Goal: Navigation & Orientation: Find specific page/section

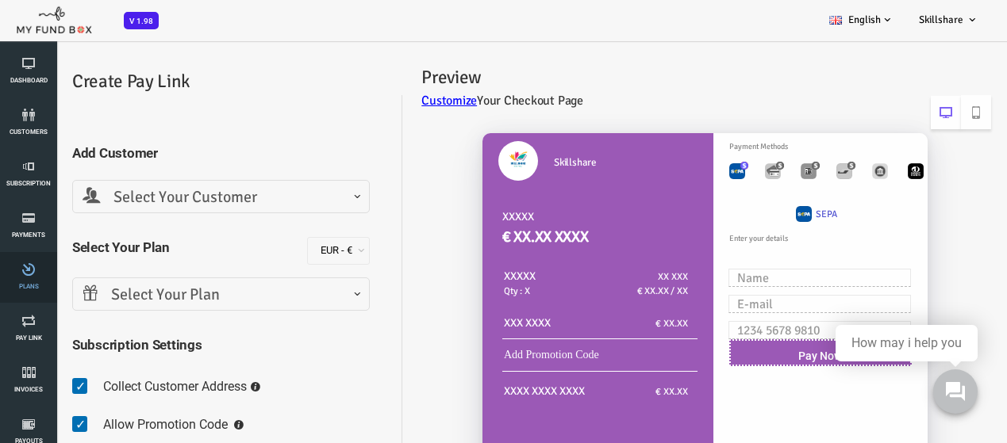
click at [13, 271] on icon at bounding box center [29, 269] width 48 height 13
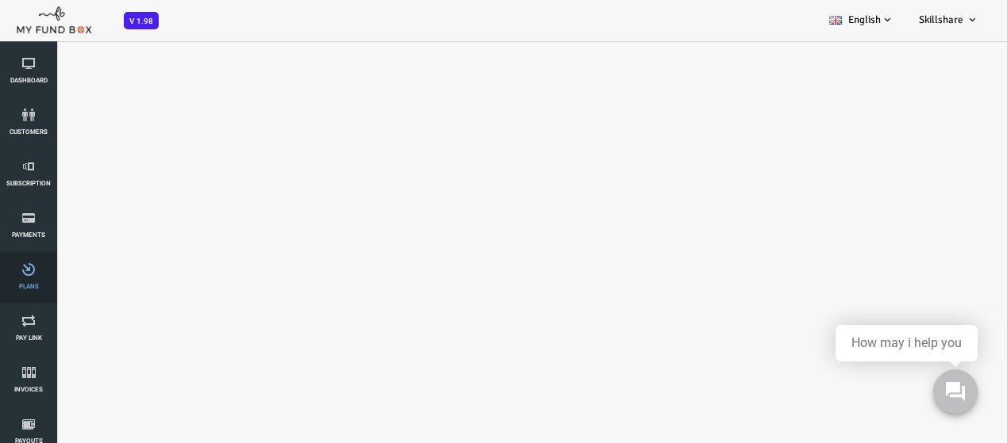
select select "100"
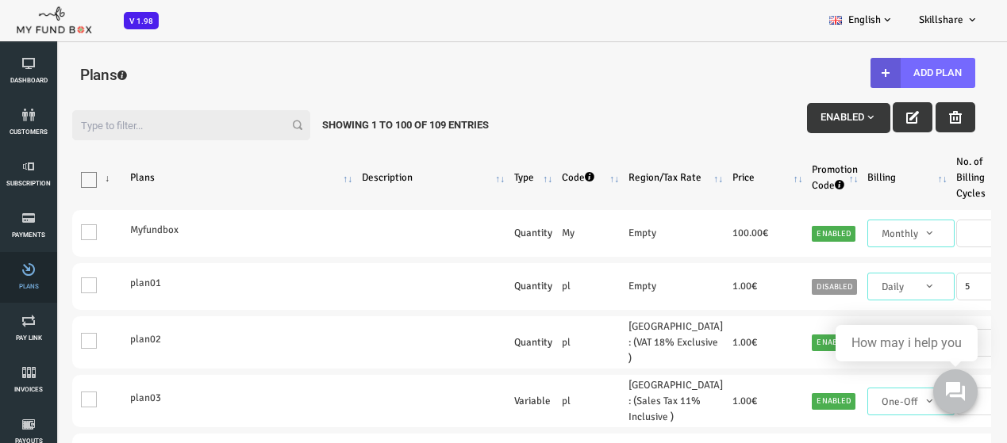
click at [36, 293] on link "Plans" at bounding box center [29, 277] width 48 height 51
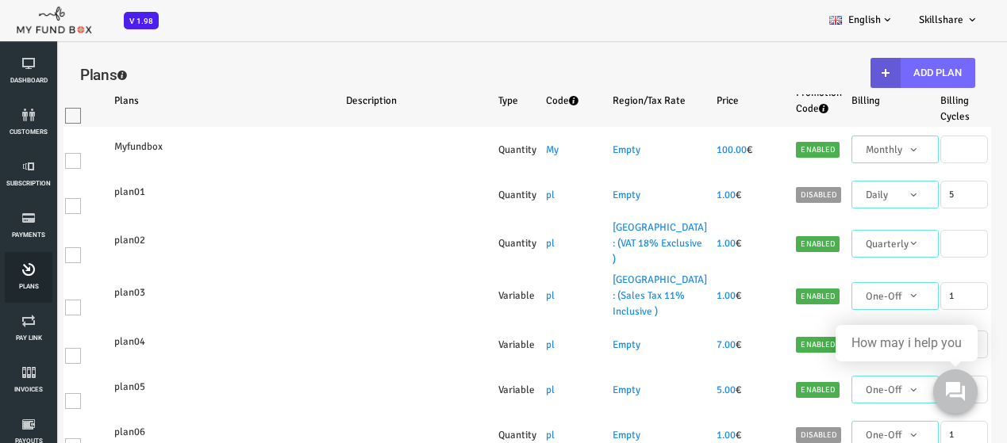
select select "100"
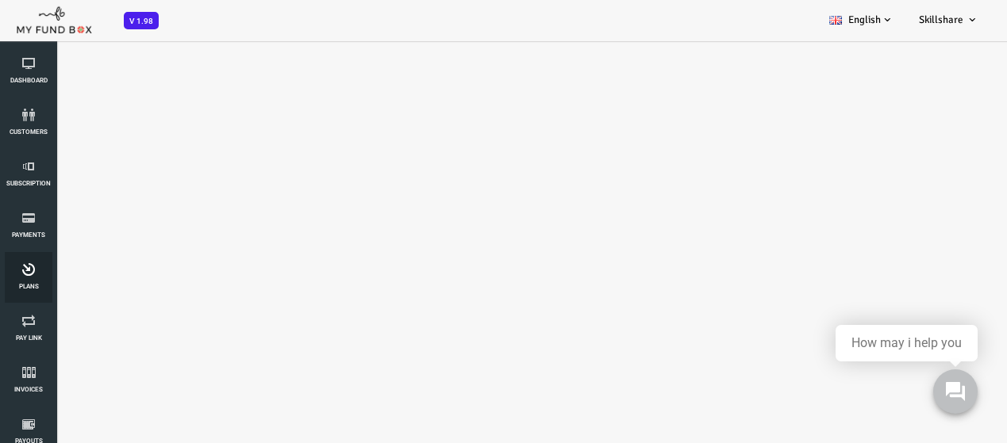
select select "100"
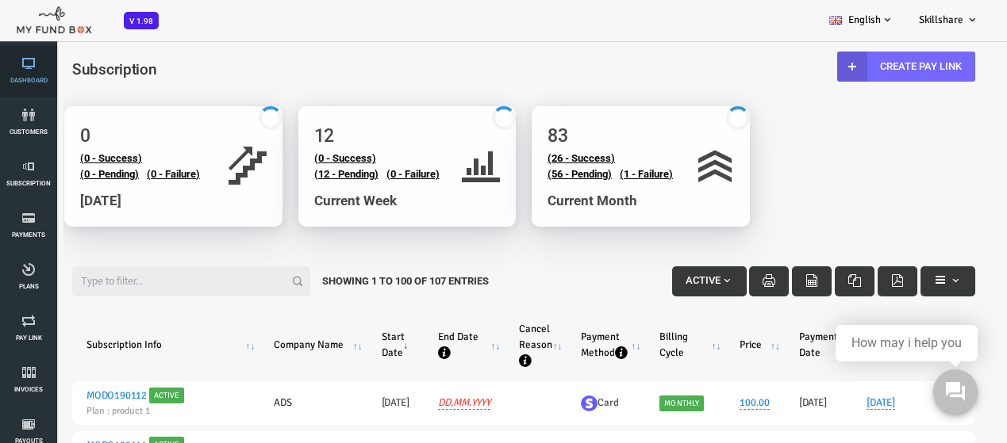
click at [21, 85] on link "Dashboard" at bounding box center [29, 71] width 48 height 51
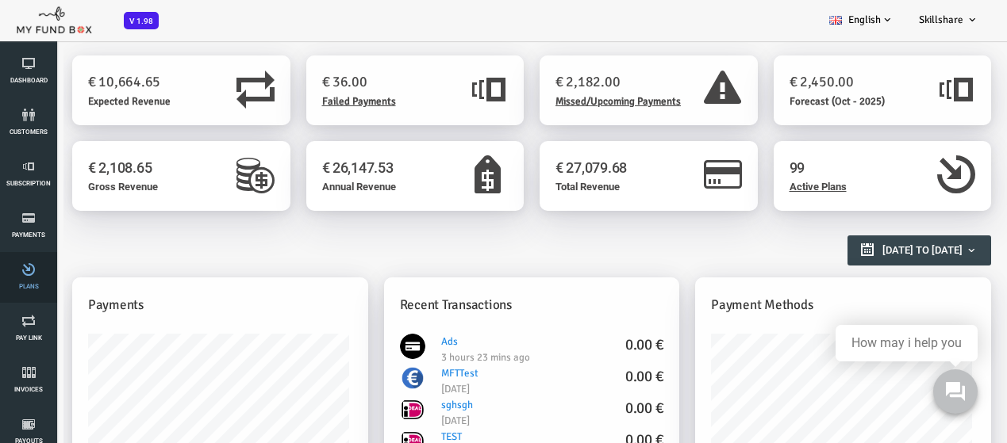
click at [17, 275] on icon at bounding box center [29, 269] width 48 height 13
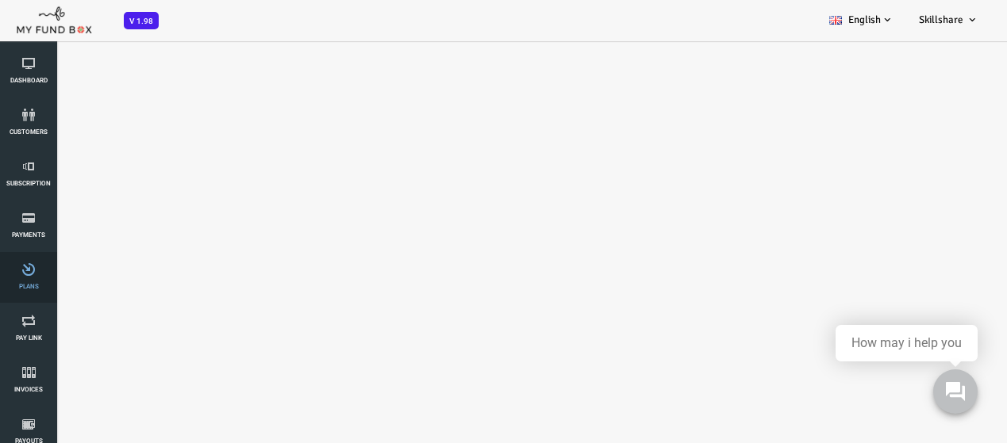
select select "100"
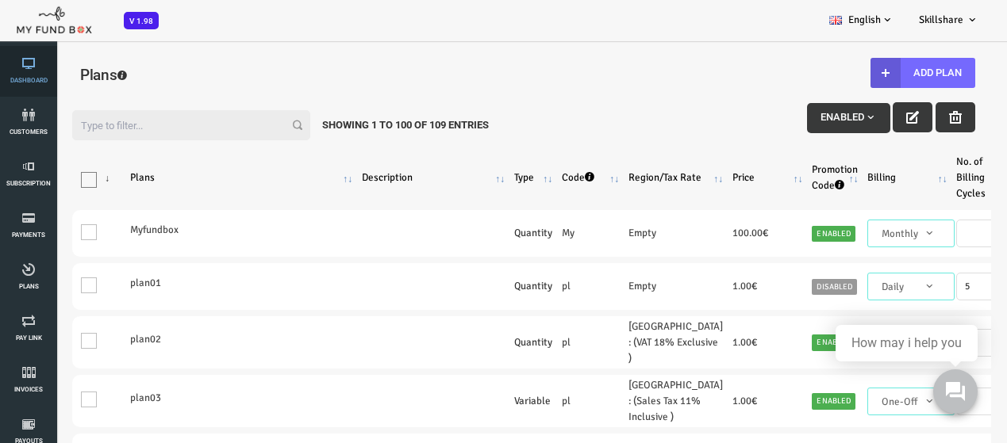
click at [30, 75] on link "Dashboard" at bounding box center [29, 71] width 48 height 51
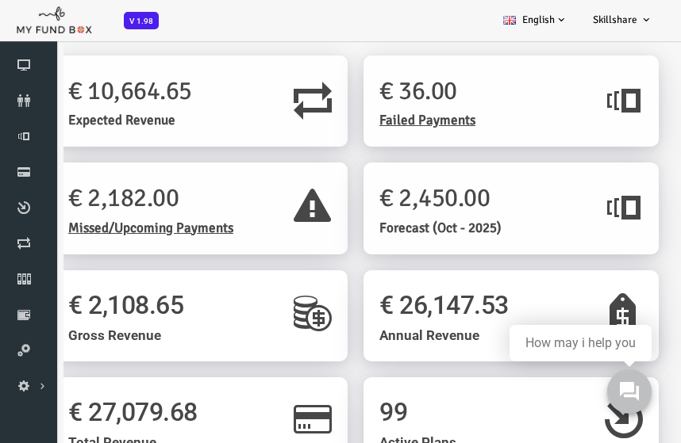
scroll to position [48, 0]
